Goal: Task Accomplishment & Management: Contribute content

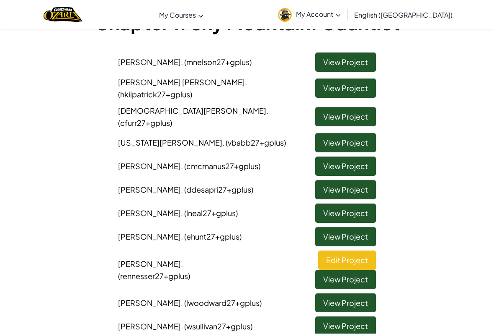
scroll to position [68, 0]
click at [357, 57] on link "View Project" at bounding box center [346, 61] width 61 height 19
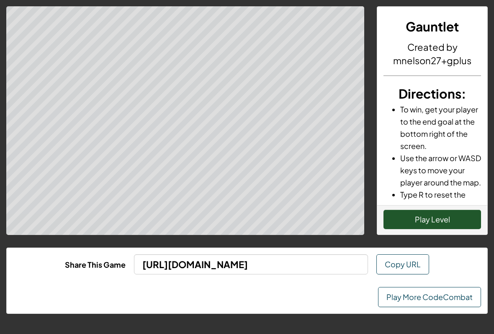
click at [450, 207] on div "Play Level" at bounding box center [433, 219] width 110 height 29
click at [445, 215] on button "Play Level" at bounding box center [433, 219] width 98 height 19
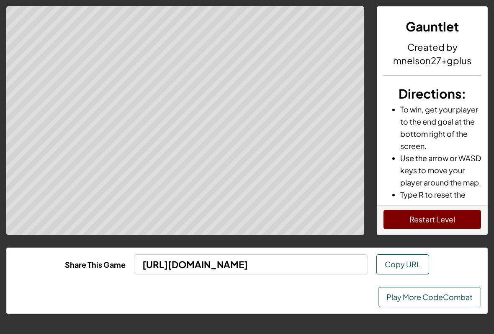
click at [447, 216] on button "Restart Level" at bounding box center [433, 219] width 98 height 19
click at [447, 296] on link "Play More CodeCombat" at bounding box center [429, 297] width 103 height 20
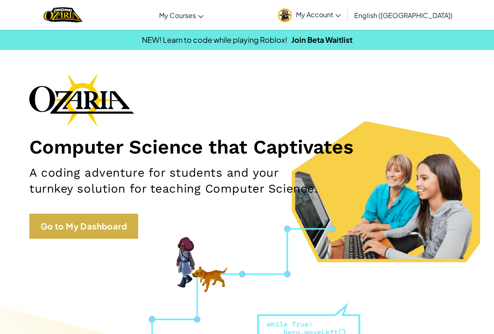
click at [97, 222] on link "Go to My Dashboard" at bounding box center [83, 225] width 109 height 25
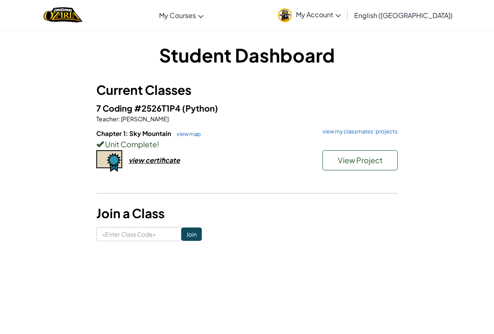
click at [363, 138] on div "Unit Complete !" at bounding box center [247, 144] width 302 height 12
click at [386, 133] on link "view my classmates' projects" at bounding box center [358, 131] width 80 height 5
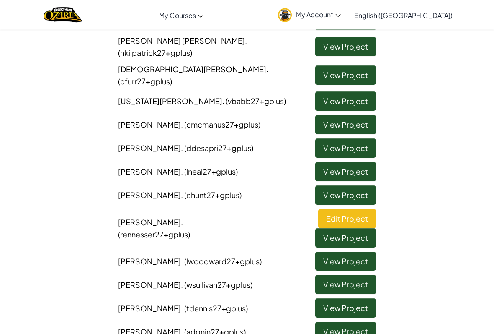
scroll to position [105, 0]
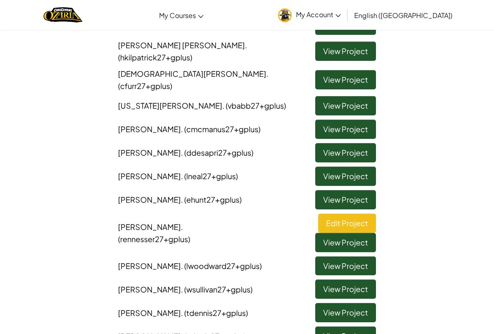
click at [361, 78] on link "View Project" at bounding box center [346, 79] width 61 height 19
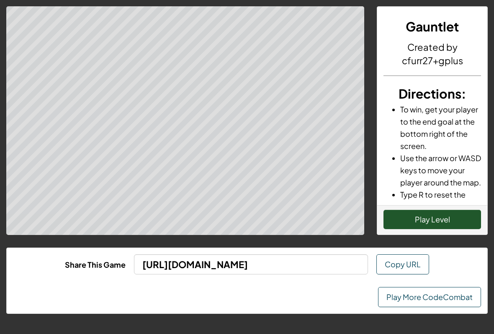
click at [432, 205] on div "Play Level" at bounding box center [433, 219] width 110 height 29
click at [444, 220] on button "Play Level" at bounding box center [433, 219] width 98 height 19
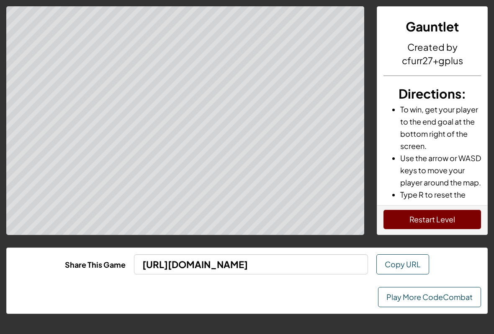
click at [437, 224] on button "Restart Level" at bounding box center [433, 219] width 98 height 19
click at [444, 293] on link "Play More CodeCombat" at bounding box center [429, 297] width 103 height 20
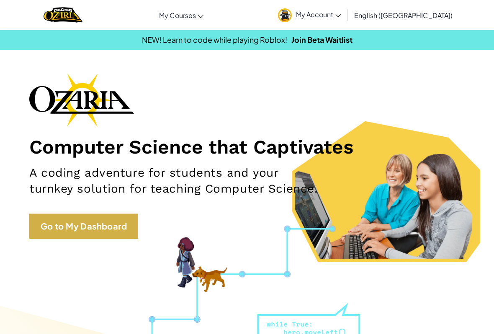
click at [101, 223] on link "Go to My Dashboard" at bounding box center [83, 225] width 109 height 25
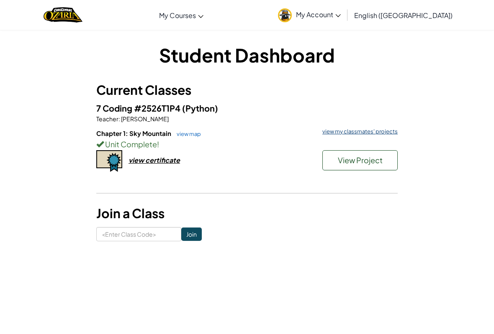
click at [385, 134] on link "view my classmates' projects" at bounding box center [358, 131] width 80 height 5
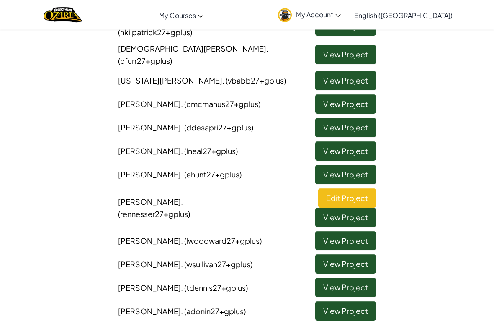
scroll to position [132, 0]
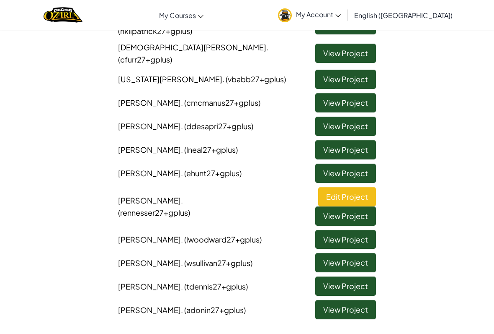
click at [360, 70] on link "View Project" at bounding box center [346, 79] width 61 height 19
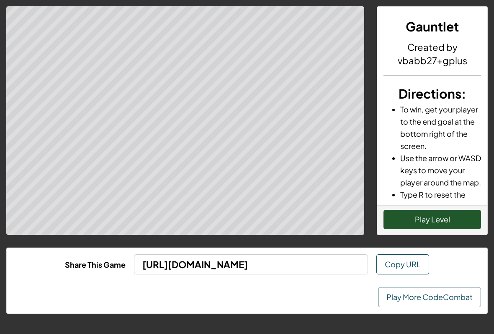
click at [442, 217] on button "Play Level" at bounding box center [433, 219] width 98 height 19
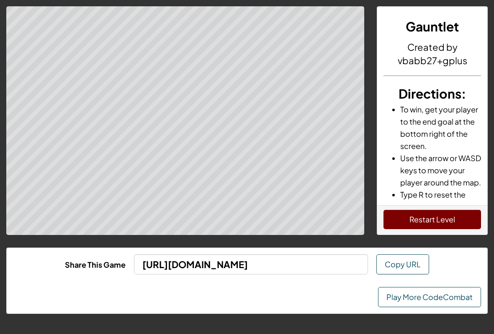
click at [453, 295] on link "Play More CodeCombat" at bounding box center [429, 297] width 103 height 20
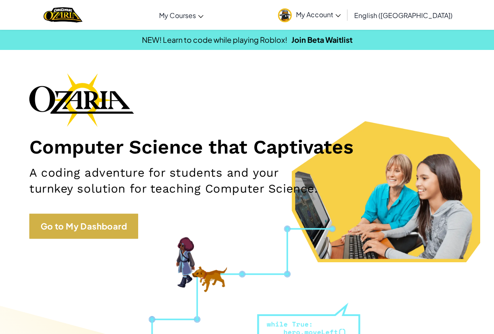
click at [108, 228] on link "Go to My Dashboard" at bounding box center [83, 225] width 109 height 25
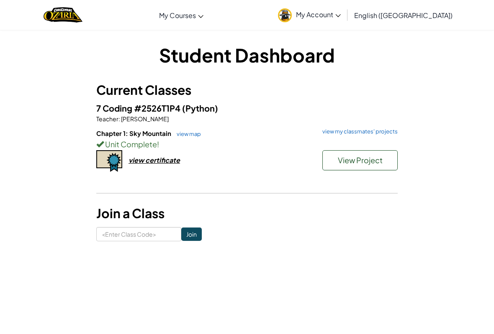
click at [383, 127] on div "7 Coding #2526T1P4 (Python) Teacher : [PERSON_NAME] Chapter 1: Sky Mountain vie…" at bounding box center [247, 145] width 302 height 89
click at [382, 134] on link "view my classmates' projects" at bounding box center [358, 131] width 80 height 5
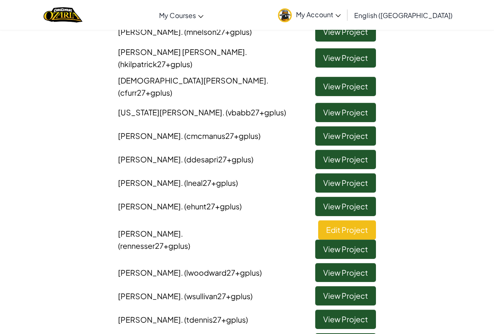
scroll to position [99, 0]
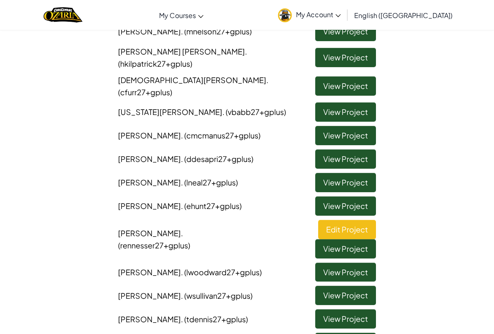
click at [347, 126] on link "View Project" at bounding box center [346, 135] width 61 height 19
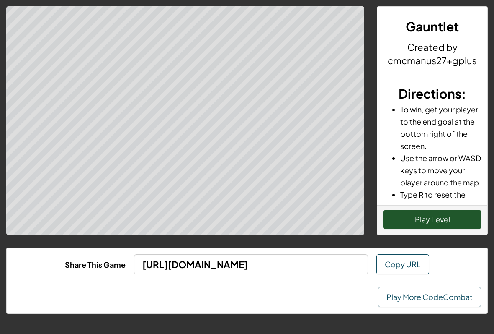
click at [432, 208] on div "Play Level" at bounding box center [433, 219] width 110 height 29
click at [452, 228] on button "Play Level" at bounding box center [433, 219] width 98 height 19
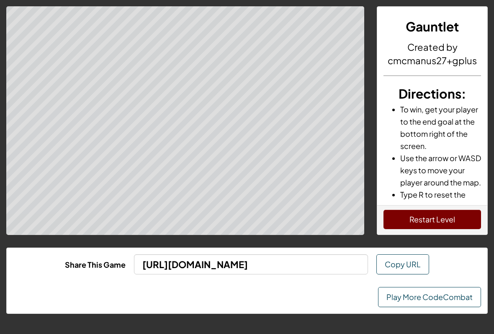
click at [447, 295] on link "Play More CodeCombat" at bounding box center [429, 297] width 103 height 20
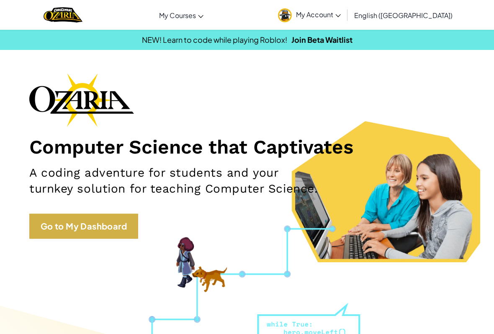
click at [75, 225] on link "Go to My Dashboard" at bounding box center [83, 225] width 109 height 25
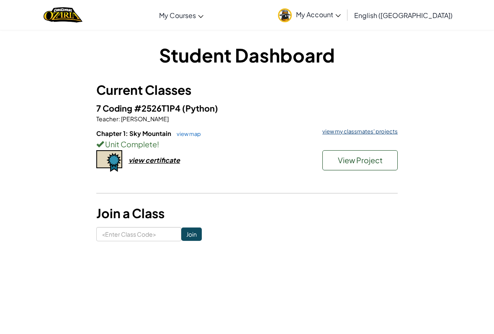
click at [380, 131] on link "view my classmates' projects" at bounding box center [358, 131] width 80 height 5
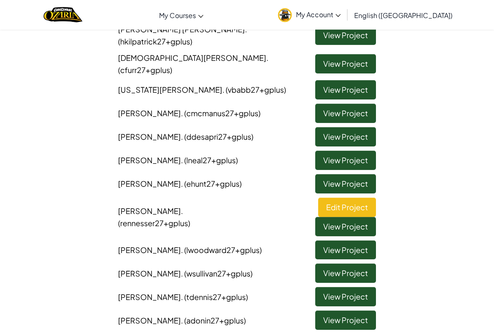
scroll to position [119, 0]
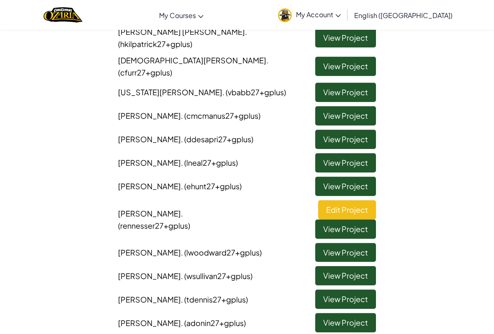
click at [358, 153] on link "View Project" at bounding box center [346, 162] width 61 height 19
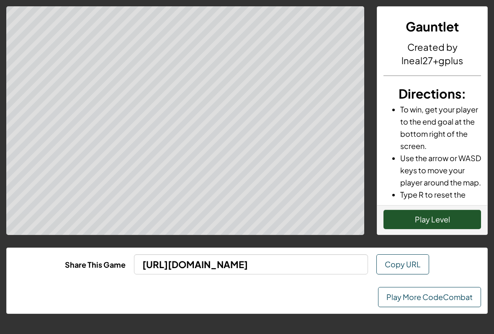
click at [439, 290] on link "Play More CodeCombat" at bounding box center [429, 297] width 103 height 20
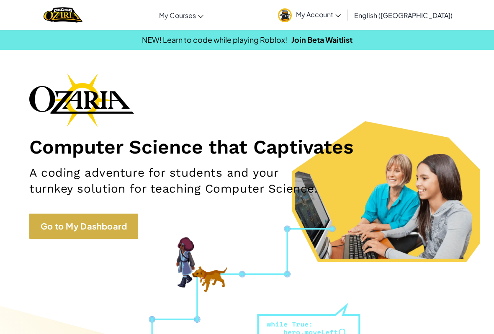
click at [105, 222] on link "Go to My Dashboard" at bounding box center [83, 225] width 109 height 25
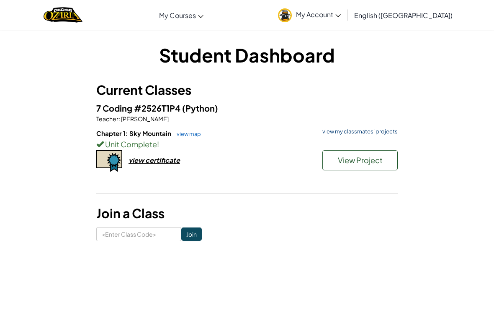
click at [383, 133] on link "view my classmates' projects" at bounding box center [358, 131] width 80 height 5
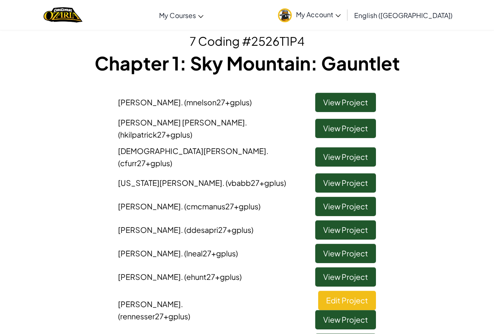
click at [364, 119] on link "View Project" at bounding box center [346, 128] width 61 height 19
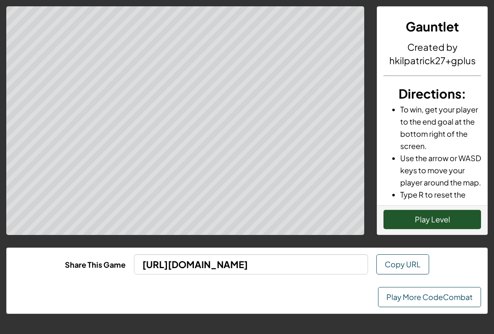
click at [438, 298] on link "Play More CodeCombat" at bounding box center [429, 297] width 103 height 20
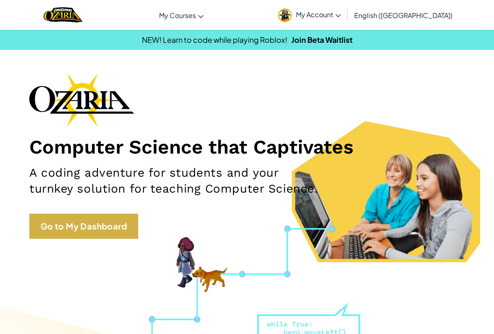
click at [103, 223] on link "Go to My Dashboard" at bounding box center [83, 225] width 109 height 25
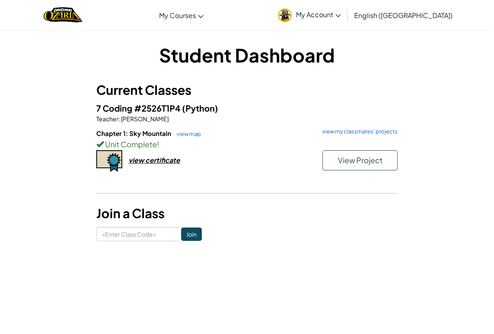
click at [378, 136] on h6 "Chapter 1: Sky Mountain view map view my classmates' projects" at bounding box center [247, 133] width 302 height 9
click at [383, 139] on div "Unit Complete !" at bounding box center [247, 144] width 302 height 12
click at [380, 129] on link "view my classmates' projects" at bounding box center [358, 131] width 80 height 5
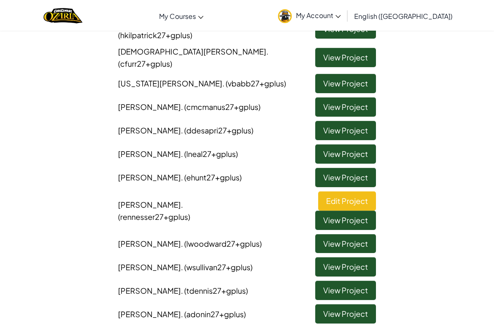
scroll to position [127, 0]
click at [361, 76] on link "View Project" at bounding box center [346, 83] width 61 height 19
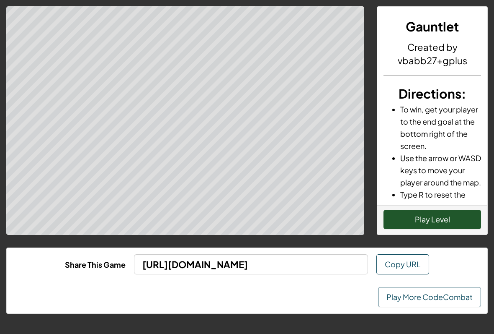
click at [442, 226] on button "Play Level" at bounding box center [433, 219] width 98 height 19
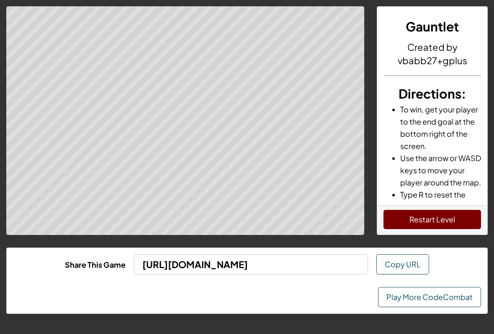
click at [446, 287] on link "Play More CodeCombat" at bounding box center [429, 297] width 103 height 20
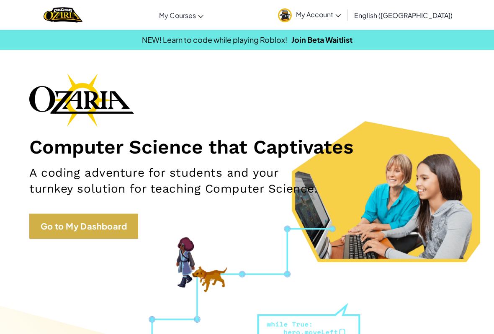
click at [94, 220] on link "Go to My Dashboard" at bounding box center [83, 225] width 109 height 25
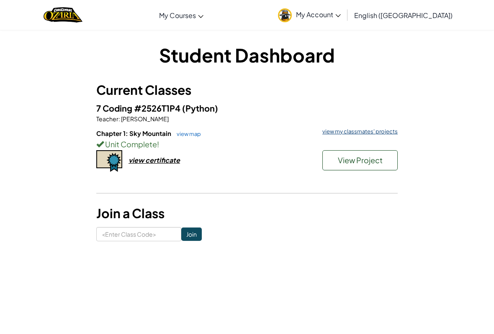
click at [389, 132] on link "view my classmates' projects" at bounding box center [358, 131] width 80 height 5
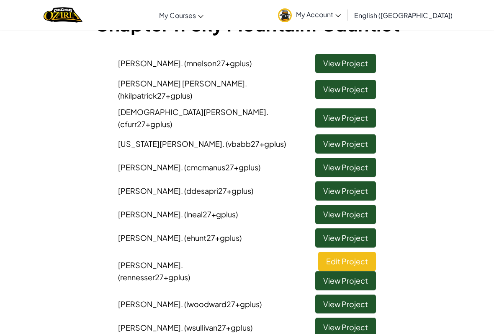
scroll to position [68, 0]
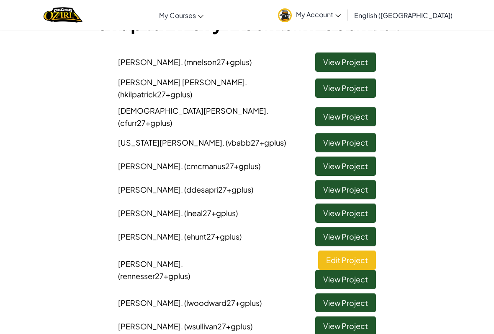
click at [362, 107] on link "View Project" at bounding box center [346, 116] width 61 height 19
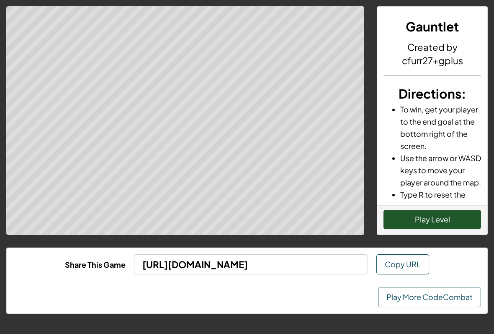
click at [457, 221] on button "Play Level" at bounding box center [433, 219] width 98 height 19
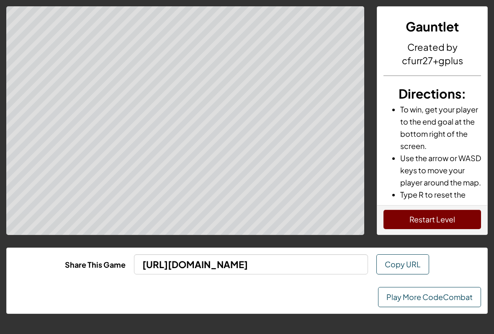
click at [456, 216] on button "Restart Level" at bounding box center [433, 219] width 98 height 19
click at [424, 220] on button "Restart Level" at bounding box center [433, 219] width 98 height 19
click at [440, 292] on link "Play More CodeCombat" at bounding box center [429, 297] width 103 height 20
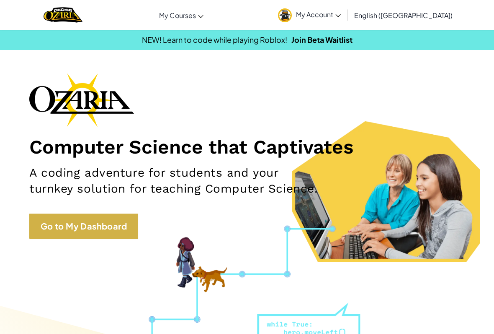
click at [122, 222] on link "Go to My Dashboard" at bounding box center [83, 225] width 109 height 25
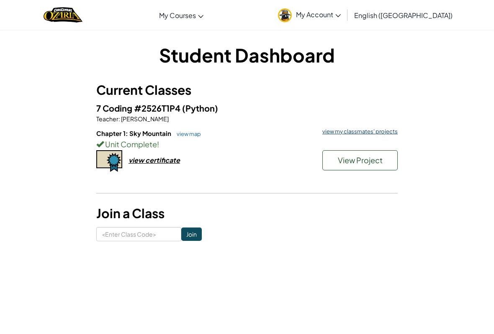
click at [376, 133] on link "view my classmates' projects" at bounding box center [358, 131] width 80 height 5
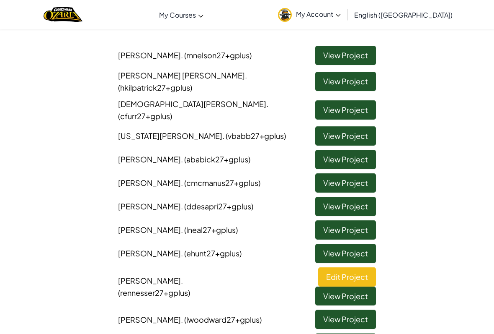
scroll to position [75, 0]
click at [352, 150] on link "View Project" at bounding box center [346, 159] width 61 height 19
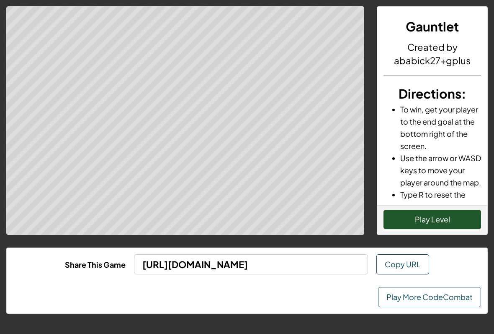
click at [450, 219] on button "Play Level" at bounding box center [433, 219] width 98 height 19
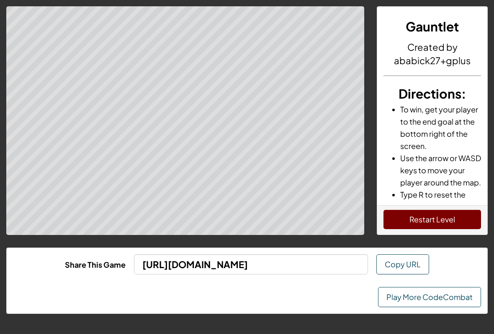
click at [455, 304] on link "Play More CodeCombat" at bounding box center [429, 297] width 103 height 20
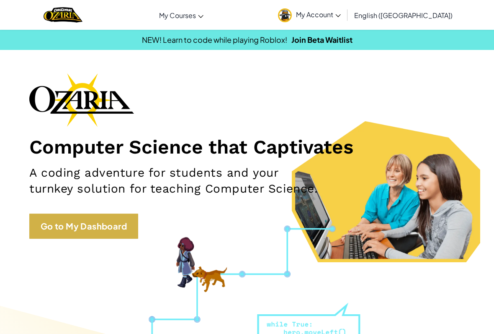
click at [76, 224] on link "Go to My Dashboard" at bounding box center [83, 225] width 109 height 25
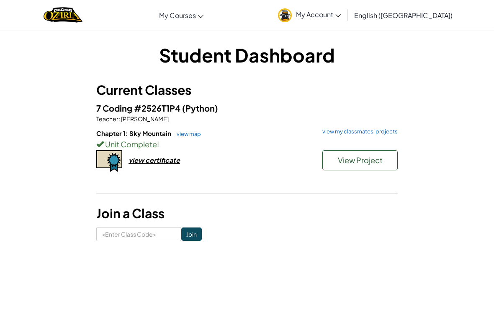
click at [390, 121] on p "Teacher : [PERSON_NAME]" at bounding box center [247, 118] width 302 height 8
click at [391, 132] on link "view my classmates' projects" at bounding box center [358, 131] width 80 height 5
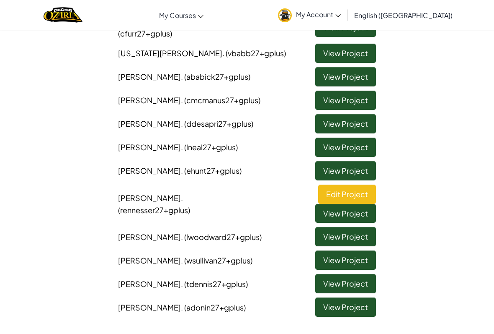
scroll to position [157, 0]
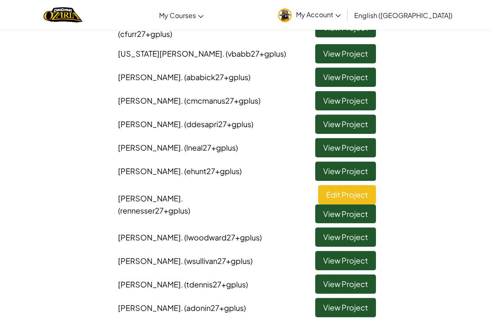
click at [360, 298] on link "View Project" at bounding box center [346, 307] width 61 height 19
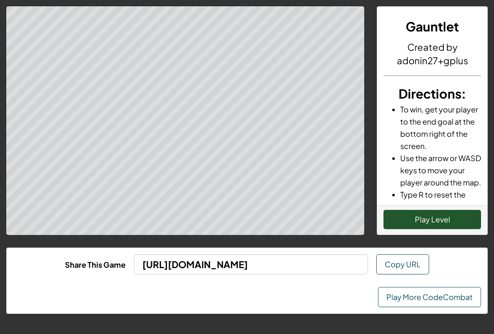
click at [449, 225] on button "Play Level" at bounding box center [433, 219] width 98 height 19
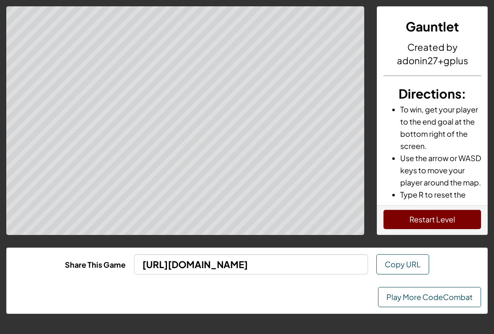
click at [459, 299] on link "Play More CodeCombat" at bounding box center [429, 297] width 103 height 20
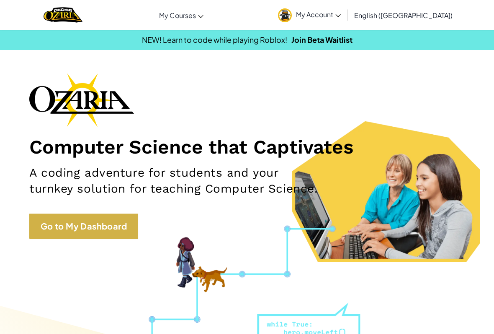
click at [109, 218] on link "Go to My Dashboard" at bounding box center [83, 225] width 109 height 25
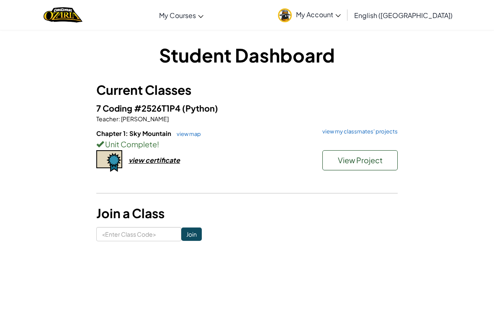
click at [379, 127] on div "7 Coding #2526T1P4 (Python) Teacher : [PERSON_NAME] Chapter 1: Sky Mountain vie…" at bounding box center [247, 145] width 302 height 89
click at [384, 133] on link "view my classmates' projects" at bounding box center [358, 131] width 80 height 5
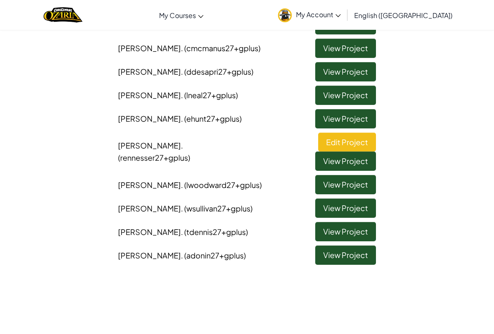
scroll to position [223, 0]
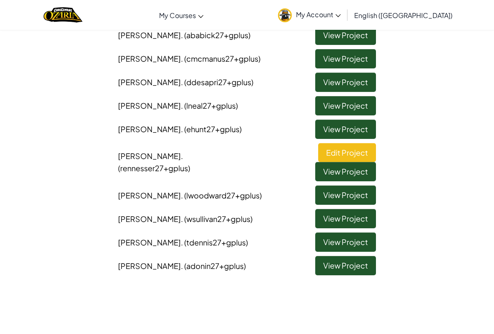
click at [356, 256] on link "View Project" at bounding box center [346, 265] width 61 height 19
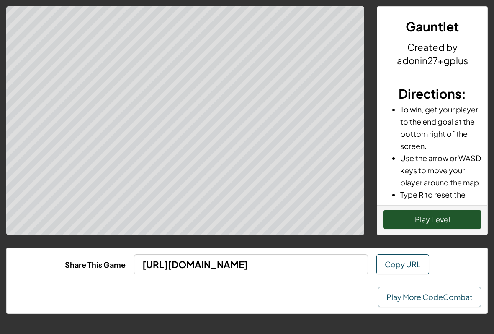
click at [450, 228] on button "Play Level" at bounding box center [433, 219] width 98 height 19
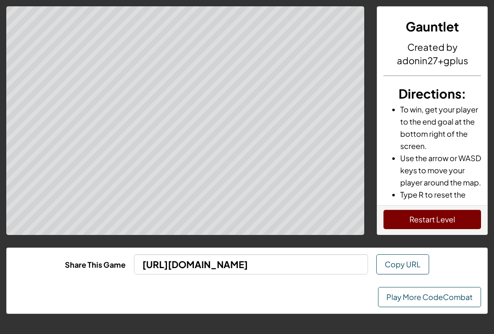
click at [450, 287] on link "Play More CodeCombat" at bounding box center [429, 297] width 103 height 20
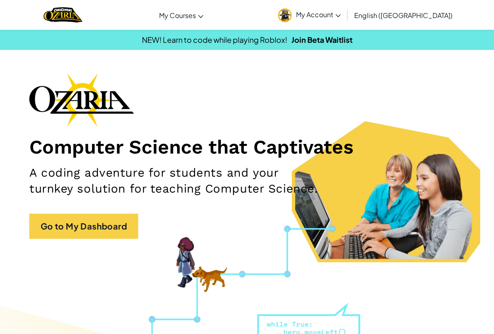
click at [80, 210] on div "Computer Science that Captivates A coding adventure for students and your turnk…" at bounding box center [247, 160] width 436 height 174
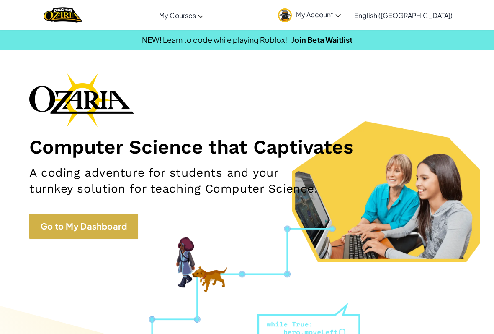
click at [106, 230] on link "Go to My Dashboard" at bounding box center [83, 225] width 109 height 25
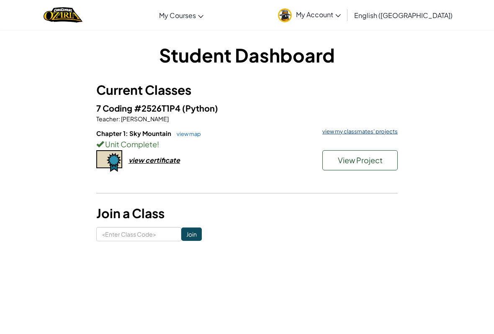
click at [375, 131] on link "view my classmates' projects" at bounding box center [358, 131] width 80 height 5
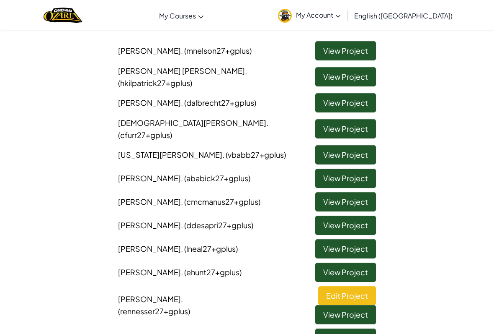
scroll to position [80, 0]
click at [354, 95] on link "View Project" at bounding box center [346, 102] width 61 height 19
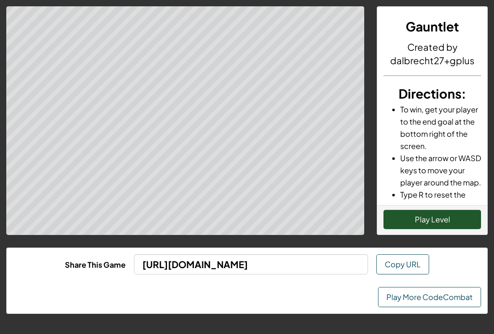
click at [435, 215] on button "Play Level" at bounding box center [433, 219] width 98 height 19
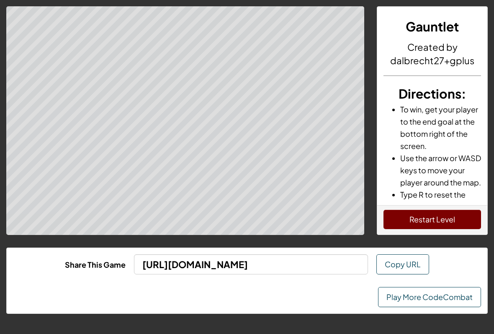
click at [436, 223] on button "Restart Level" at bounding box center [433, 219] width 98 height 19
click at [443, 227] on button "Restart Level" at bounding box center [433, 219] width 98 height 19
click at [438, 219] on button "Restart Level" at bounding box center [433, 219] width 98 height 19
click at [450, 316] on div "Gauntlet Created by dalbrecht27+gplus Directions : To win, get your player to t…" at bounding box center [247, 167] width 494 height 334
click at [453, 302] on link "Play More CodeCombat" at bounding box center [429, 297] width 103 height 20
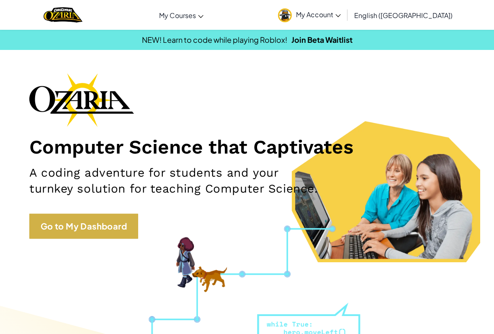
click at [93, 221] on link "Go to My Dashboard" at bounding box center [83, 225] width 109 height 25
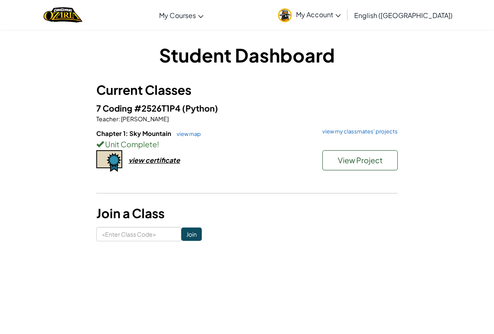
click at [381, 136] on h6 "Chapter 1: Sky Mountain view map view my classmates' projects" at bounding box center [247, 133] width 302 height 9
click at [390, 139] on div "Unit Complete !" at bounding box center [247, 144] width 302 height 12
click at [390, 132] on link "view my classmates' projects" at bounding box center [358, 131] width 80 height 5
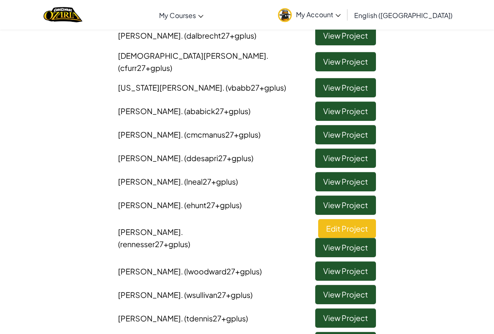
scroll to position [147, 0]
click at [358, 172] on link "View Project" at bounding box center [346, 181] width 61 height 19
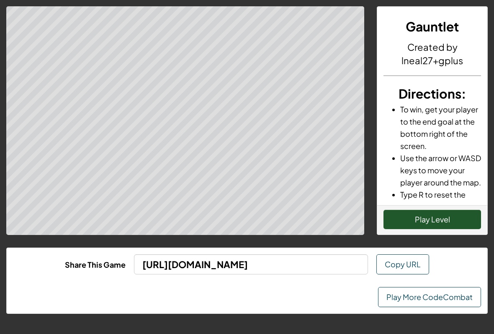
click at [462, 222] on button "Play Level" at bounding box center [433, 219] width 98 height 19
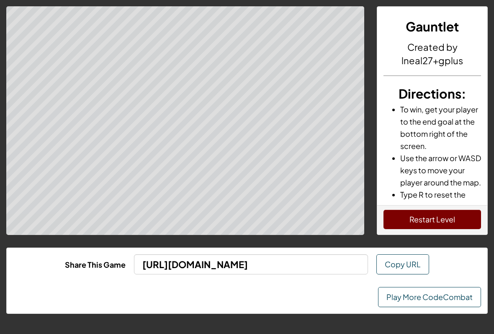
click at [440, 296] on link "Play More CodeCombat" at bounding box center [429, 297] width 103 height 20
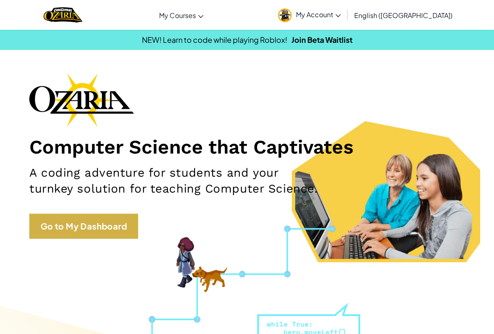
click at [75, 219] on link "Go to My Dashboard" at bounding box center [83, 225] width 109 height 25
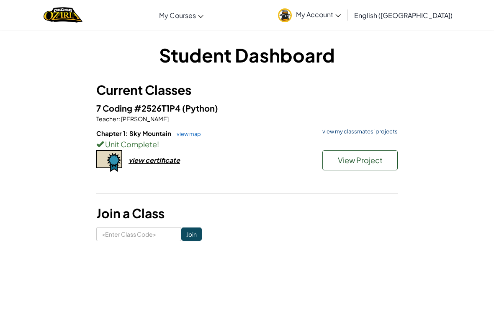
click at [382, 129] on link "view my classmates' projects" at bounding box center [358, 131] width 80 height 5
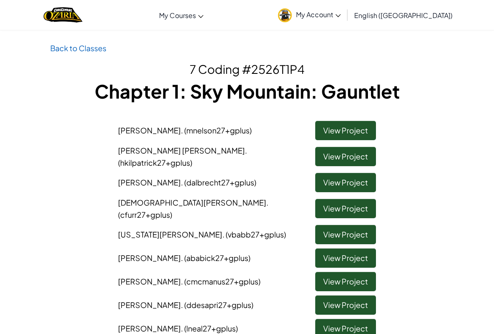
click at [371, 272] on link "View Project" at bounding box center [346, 281] width 61 height 19
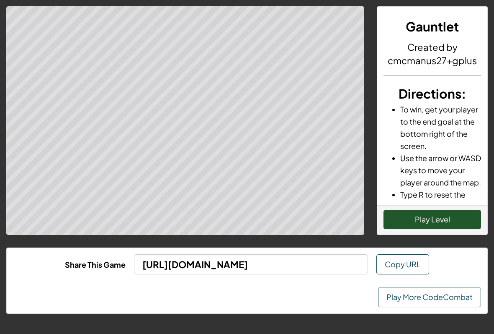
click at [458, 222] on button "Play Level" at bounding box center [433, 219] width 98 height 19
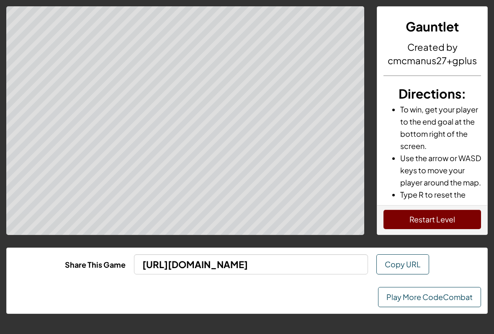
click at [453, 298] on link "Play More CodeCombat" at bounding box center [429, 297] width 103 height 20
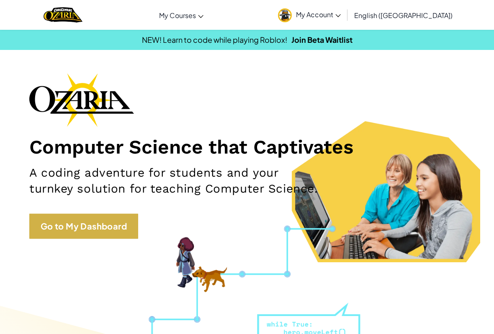
click at [108, 232] on link "Go to My Dashboard" at bounding box center [83, 225] width 109 height 25
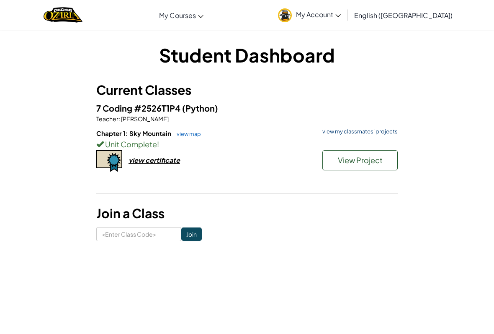
click at [372, 132] on link "view my classmates' projects" at bounding box center [358, 131] width 80 height 5
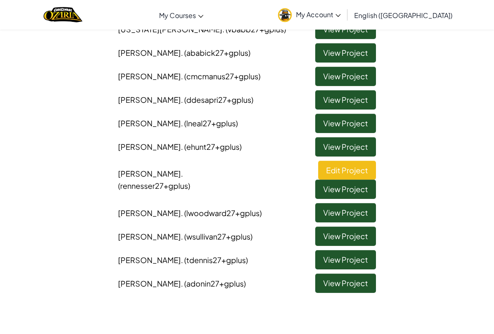
scroll to position [202, 0]
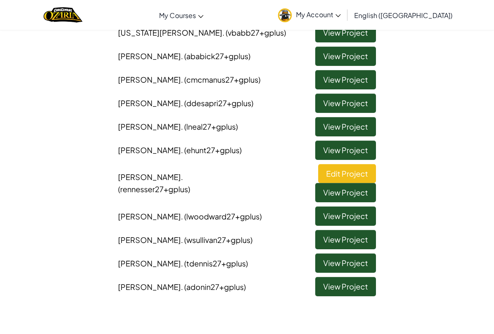
click at [318, 164] on link "Edit Project" at bounding box center [347, 173] width 58 height 19
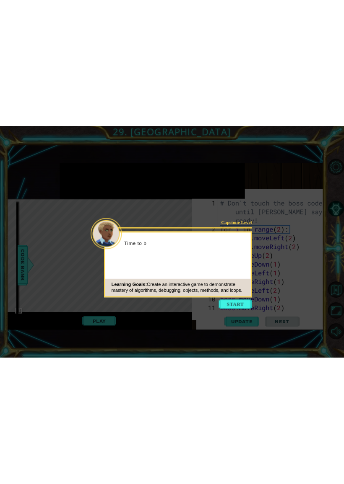
scroll to position [704, 0]
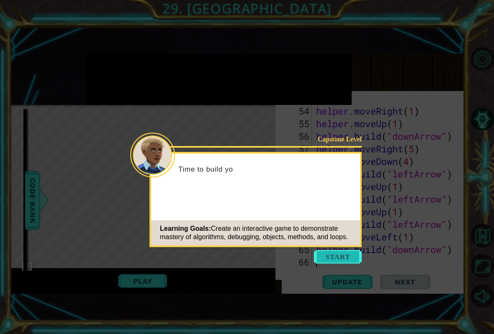
click at [341, 257] on button "Start" at bounding box center [338, 256] width 48 height 13
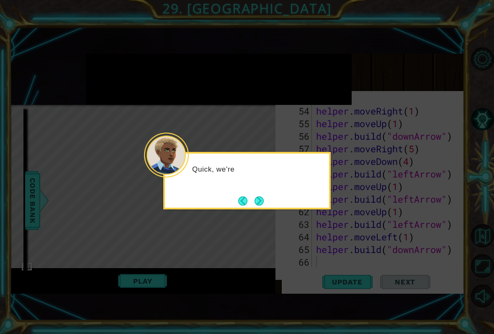
click at [270, 195] on div "Quick, we're" at bounding box center [247, 180] width 168 height 57
click at [262, 199] on button "Next" at bounding box center [259, 200] width 9 height 9
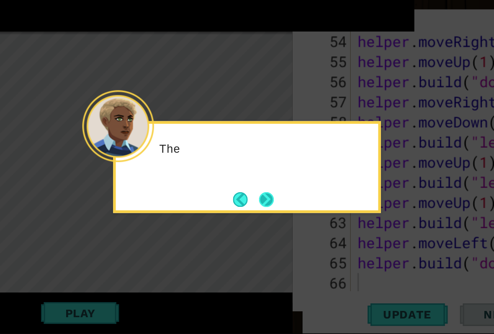
click at [255, 205] on button "Next" at bounding box center [259, 209] width 9 height 9
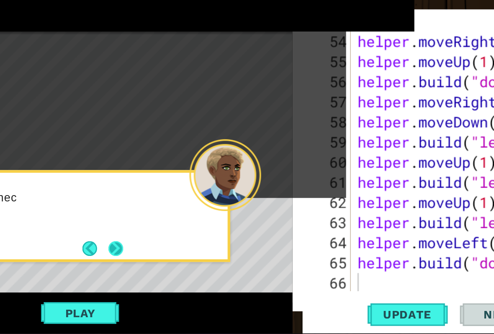
click at [160, 235] on button "Next" at bounding box center [164, 239] width 9 height 9
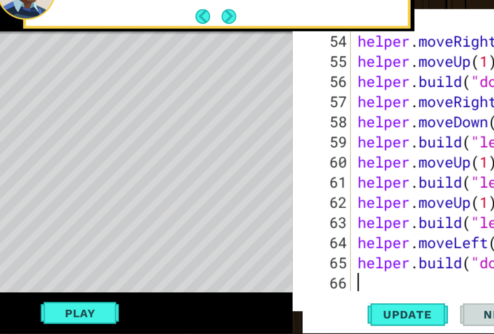
click at [140, 54] on div "Then, u" at bounding box center [219, 79] width 266 height 51
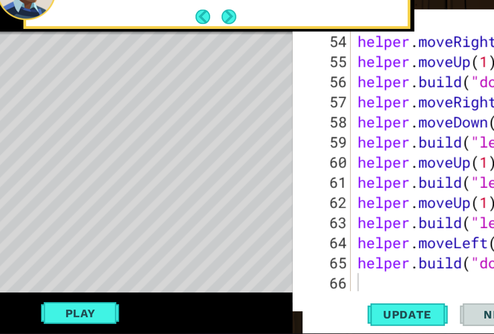
click at [147, 54] on div "Then, use helper.addTextDi" at bounding box center [219, 79] width 266 height 51
click at [231, 91] on button "Next" at bounding box center [235, 95] width 9 height 9
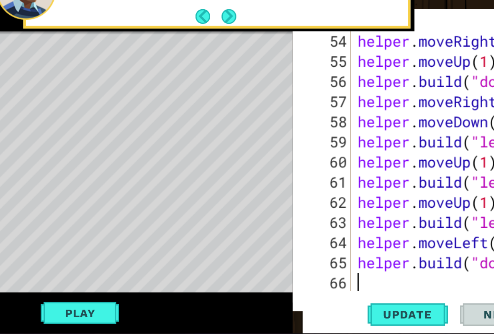
click at [144, 54] on div "Read ca" at bounding box center [219, 79] width 266 height 51
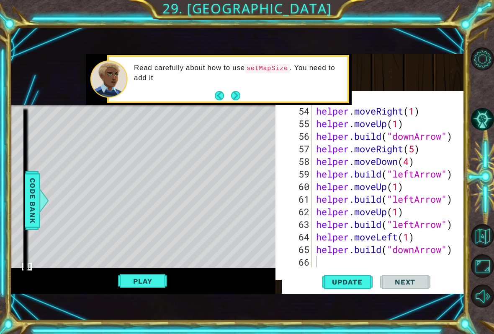
click at [238, 96] on div "Read carefully about how to use setMapSize . You need to add it" at bounding box center [219, 79] width 266 height 51
click at [240, 96] on button "Next" at bounding box center [235, 95] width 9 height 9
